Goal: Task Accomplishment & Management: Use online tool/utility

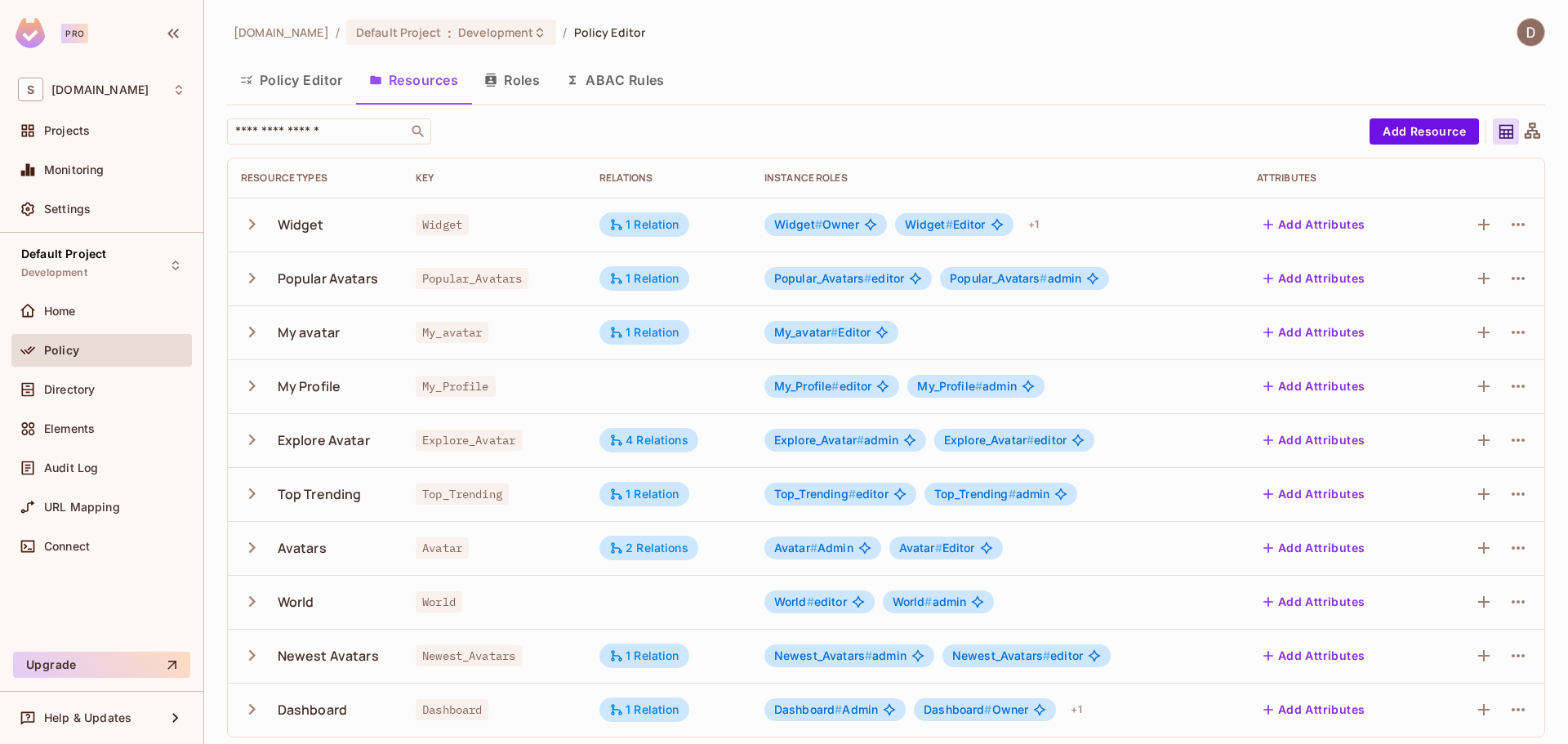
scroll to position [7, 0]
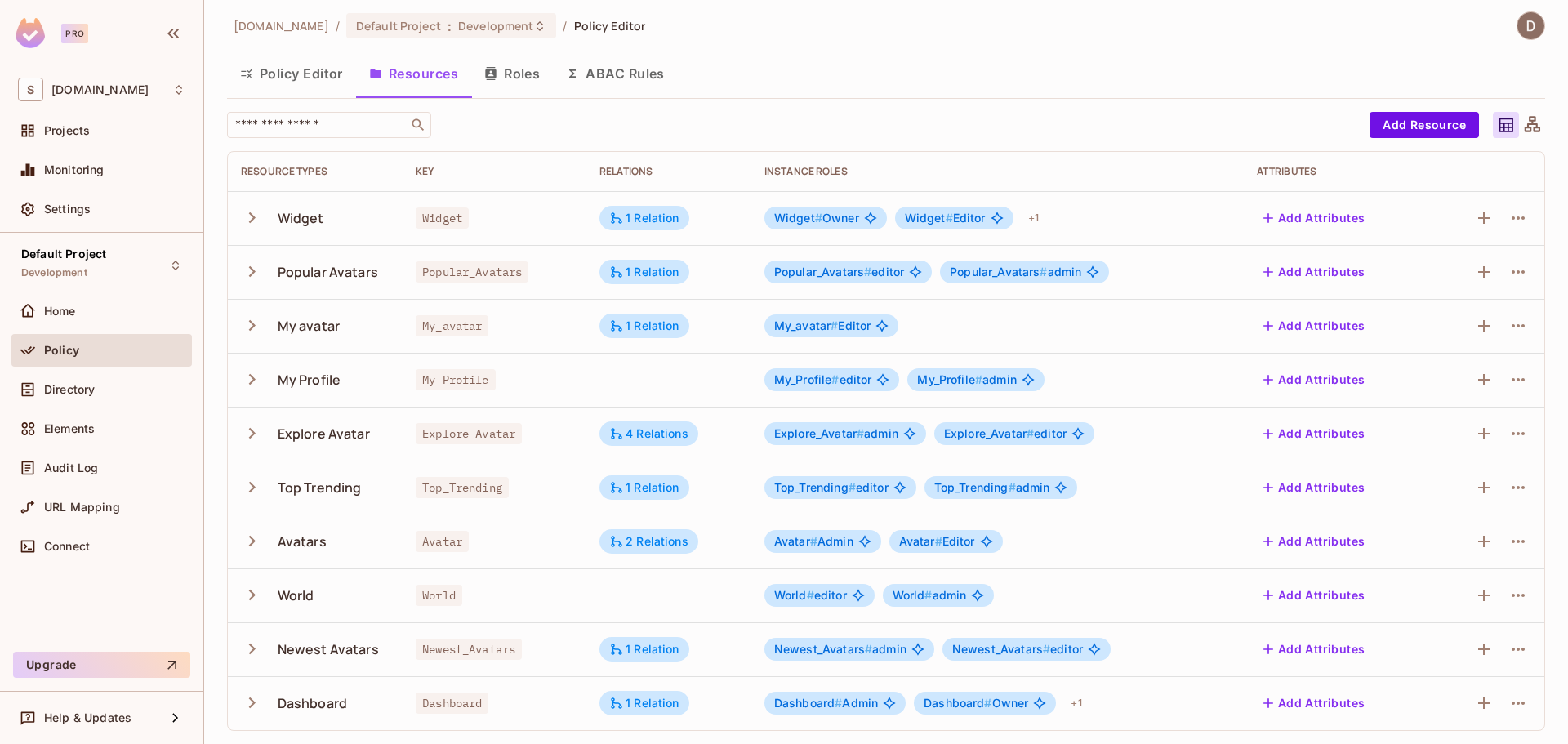
click at [294, 73] on button "Policy Editor" at bounding box center [291, 73] width 129 height 41
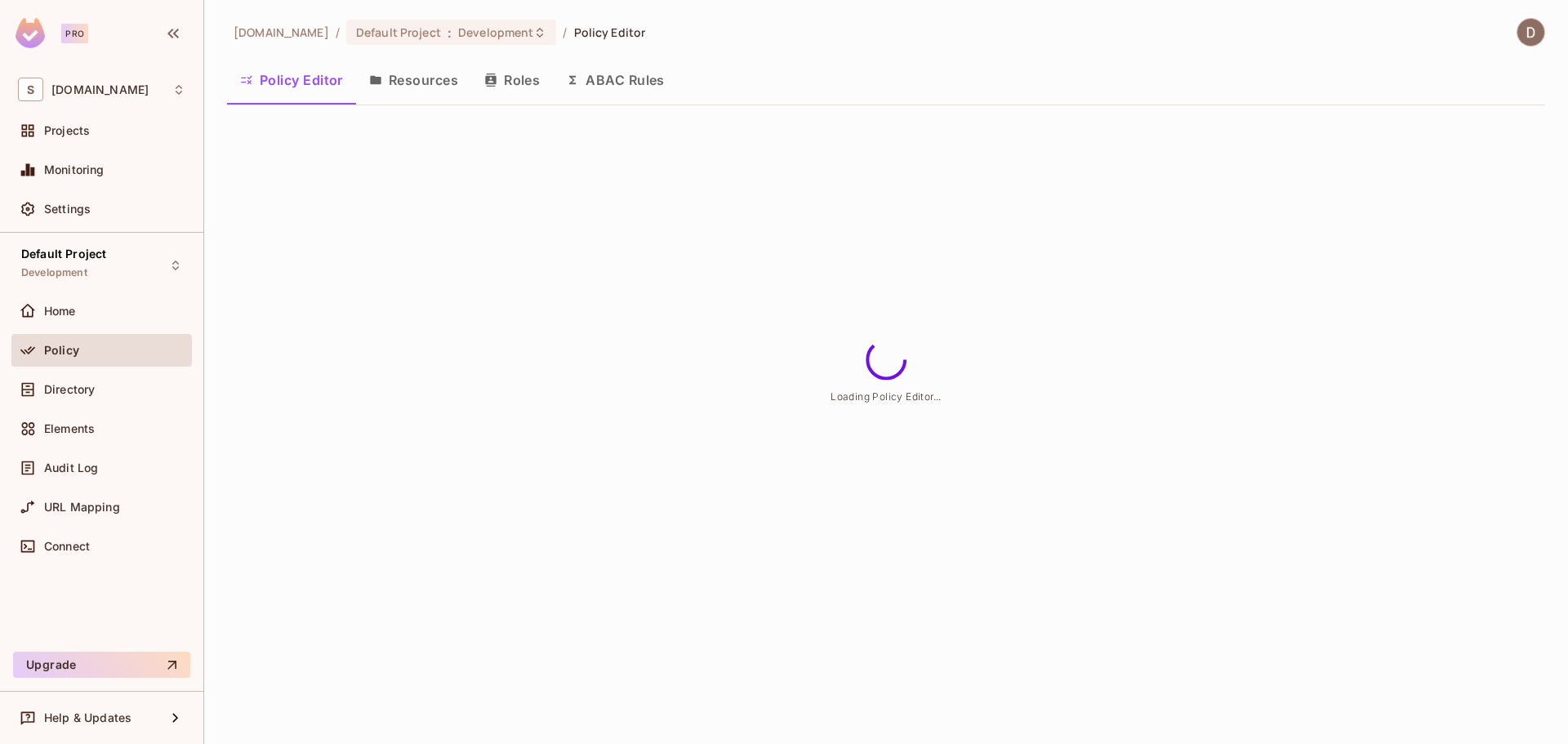
click at [458, 78] on button "Resources" at bounding box center [414, 80] width 115 height 41
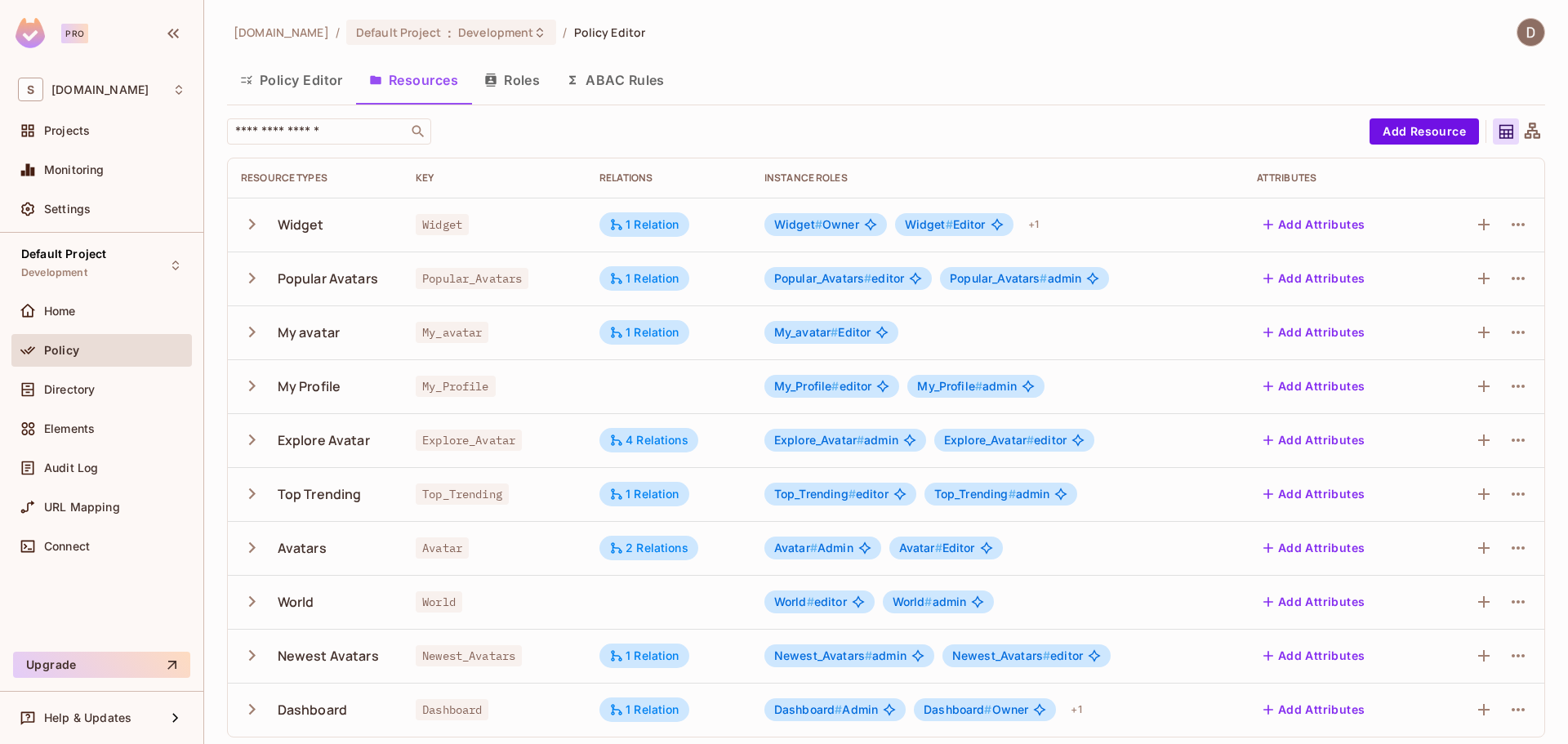
click at [253, 230] on icon "button" at bounding box center [252, 224] width 22 height 22
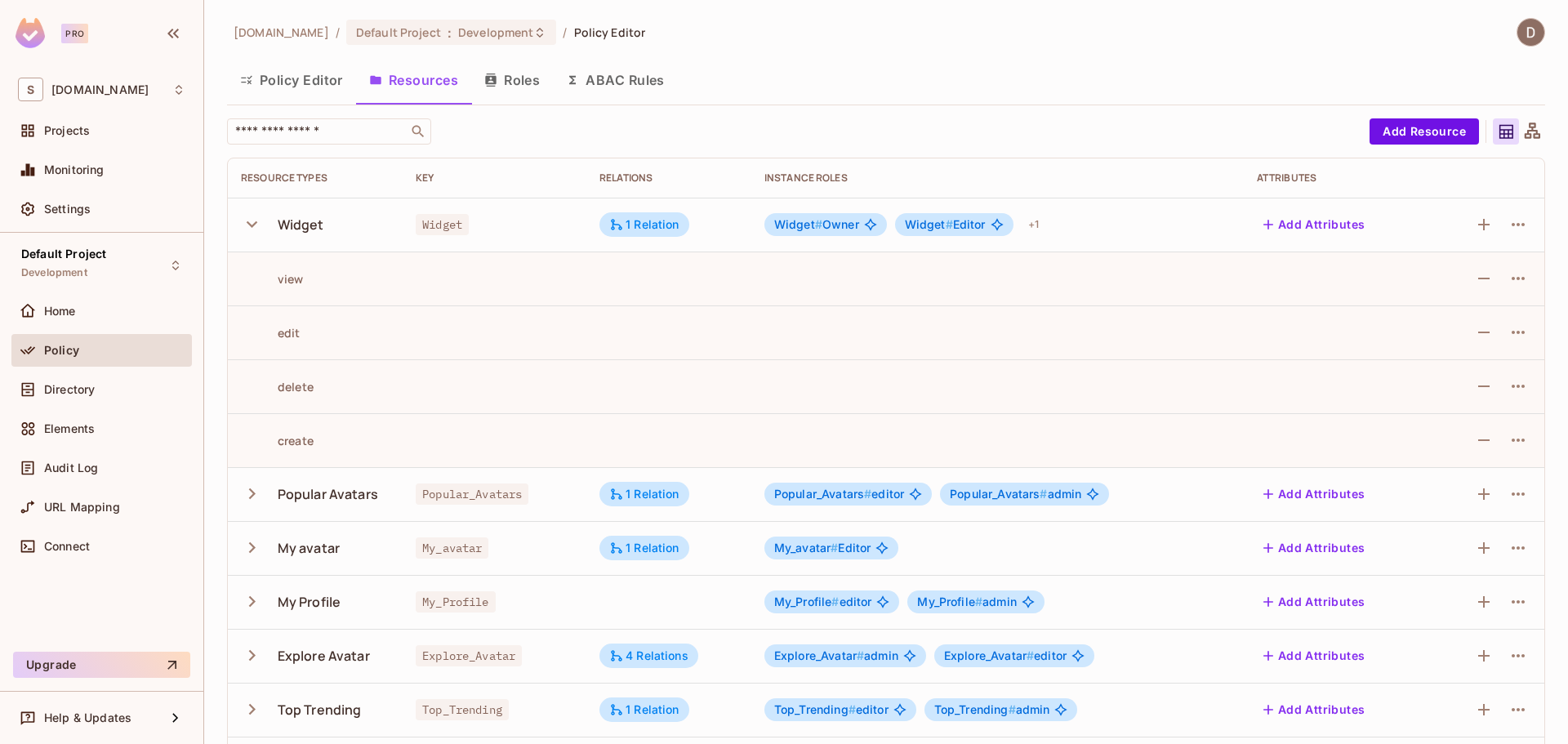
click at [253, 230] on icon "button" at bounding box center [252, 224] width 22 height 22
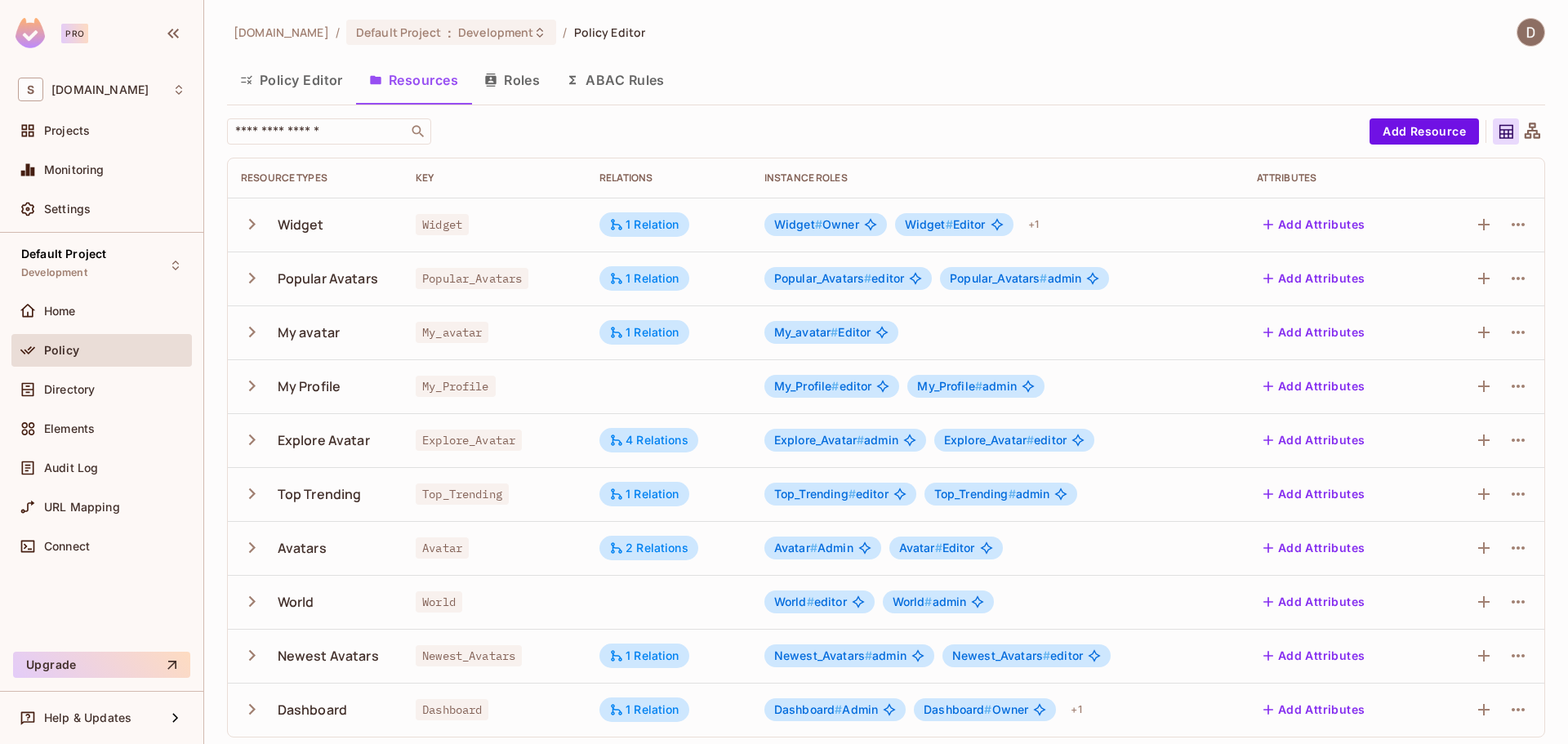
click at [251, 331] on icon "button" at bounding box center [252, 332] width 22 height 22
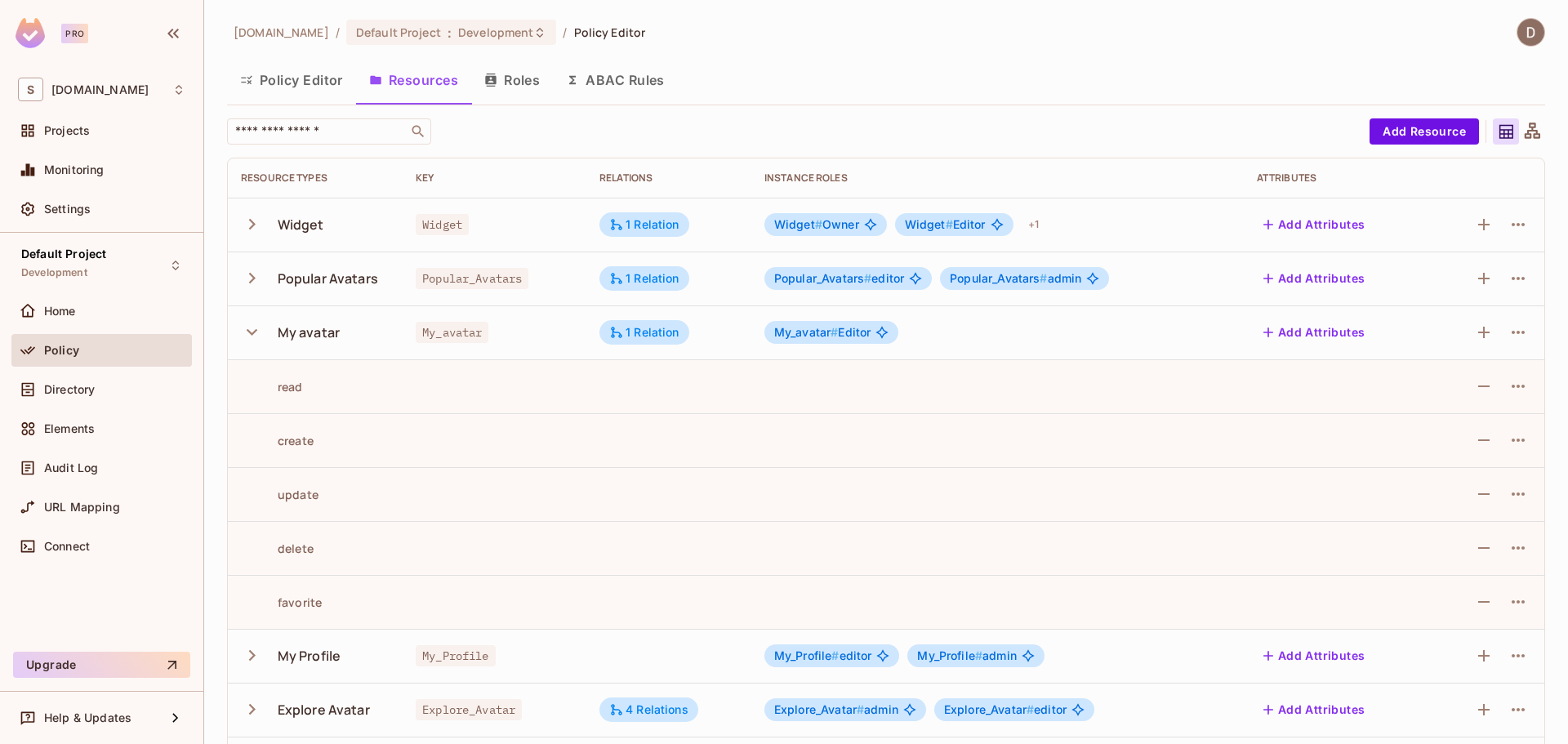
click at [251, 333] on icon "button" at bounding box center [251, 332] width 10 height 7
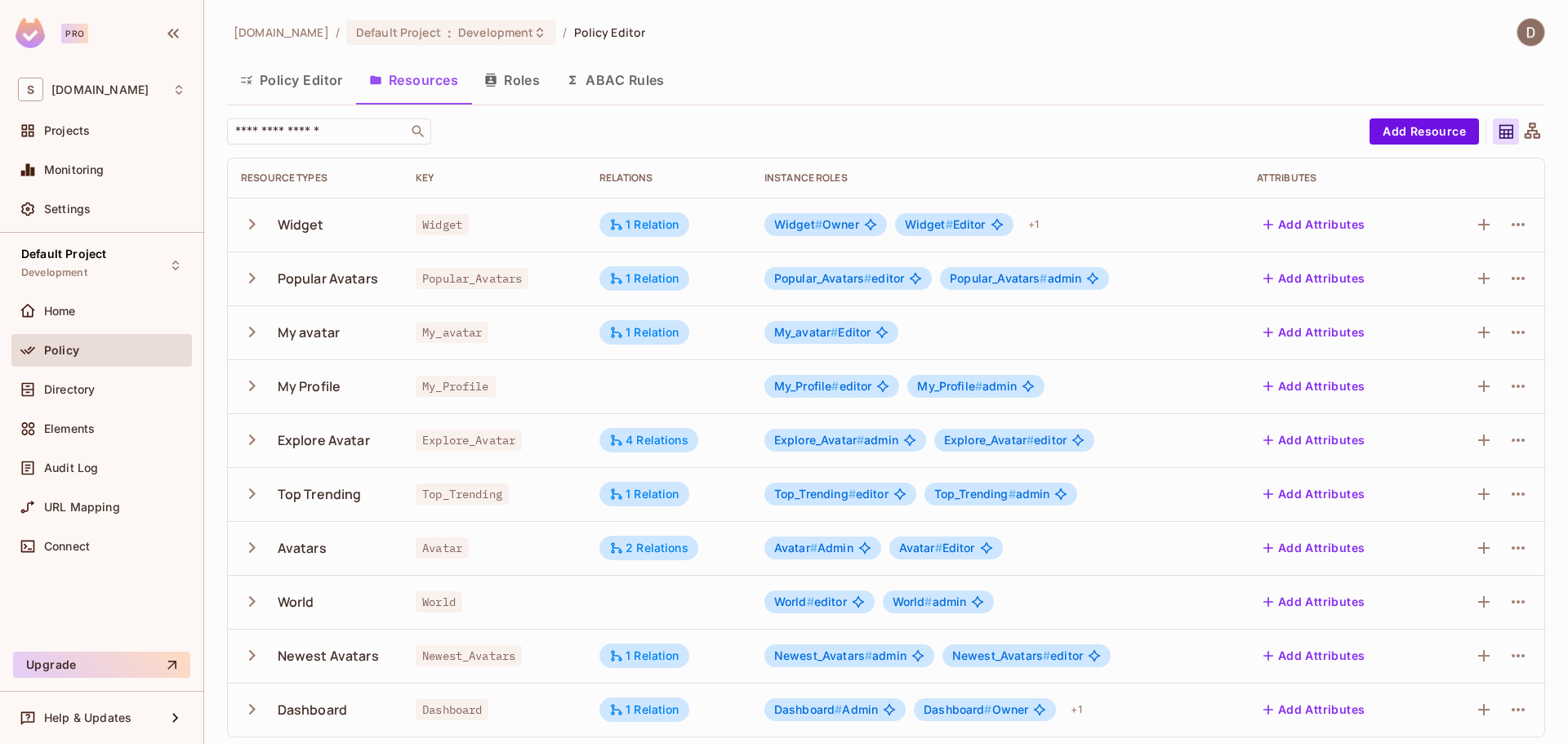
click at [257, 441] on icon "button" at bounding box center [252, 440] width 22 height 22
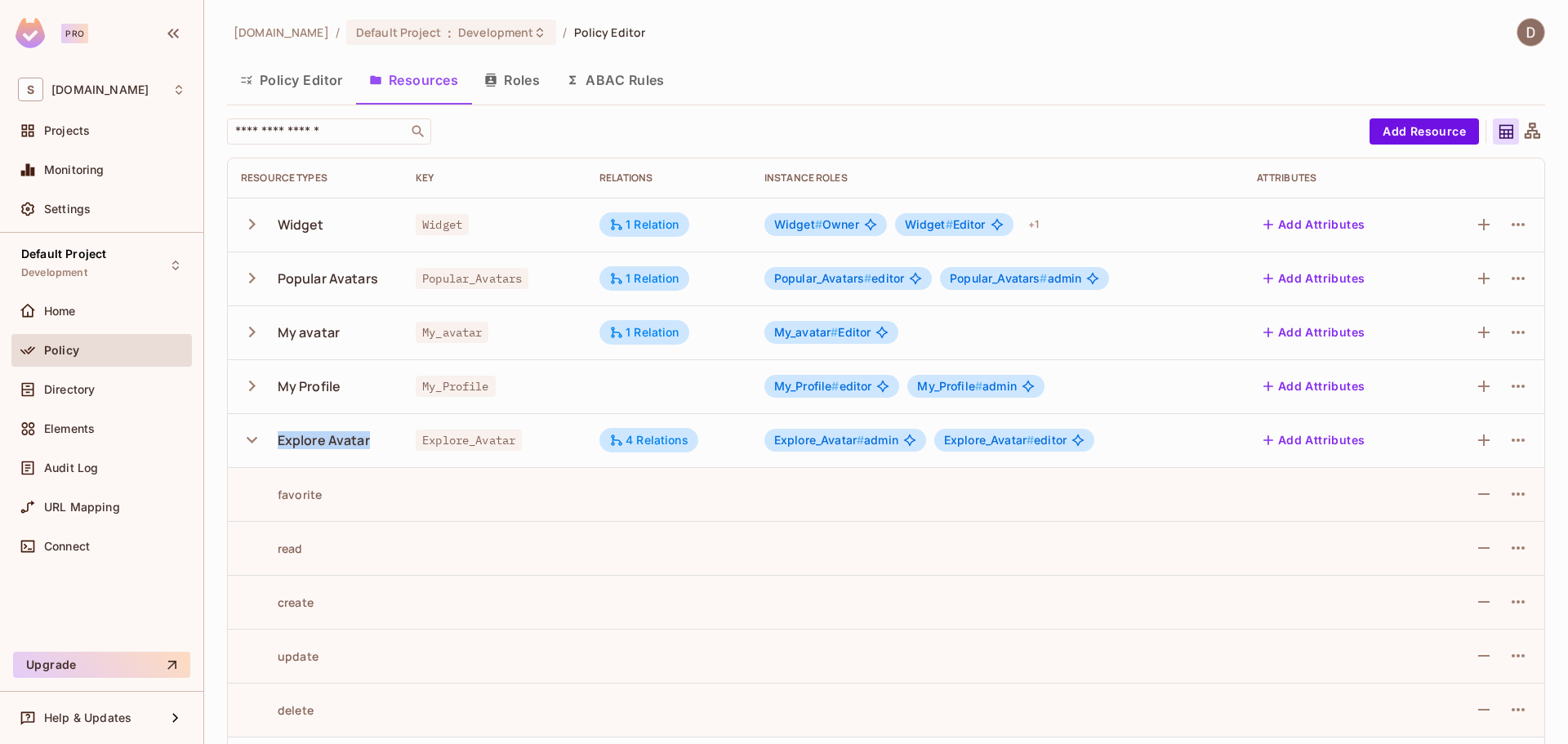
drag, startPoint x: 375, startPoint y: 439, endPoint x: 272, endPoint y: 447, distance: 103.3
click at [272, 447] on div "Explore Avatar" at bounding box center [315, 440] width 149 height 34
copy div "Explore Avatar"
click at [799, 50] on div "[DOMAIN_NAME] / Default Project : Development / Policy Editor Policy Editor Res…" at bounding box center [885, 519] width 1318 height 1003
click at [245, 446] on icon "button" at bounding box center [252, 440] width 22 height 22
